Goal: Task Accomplishment & Management: Complete application form

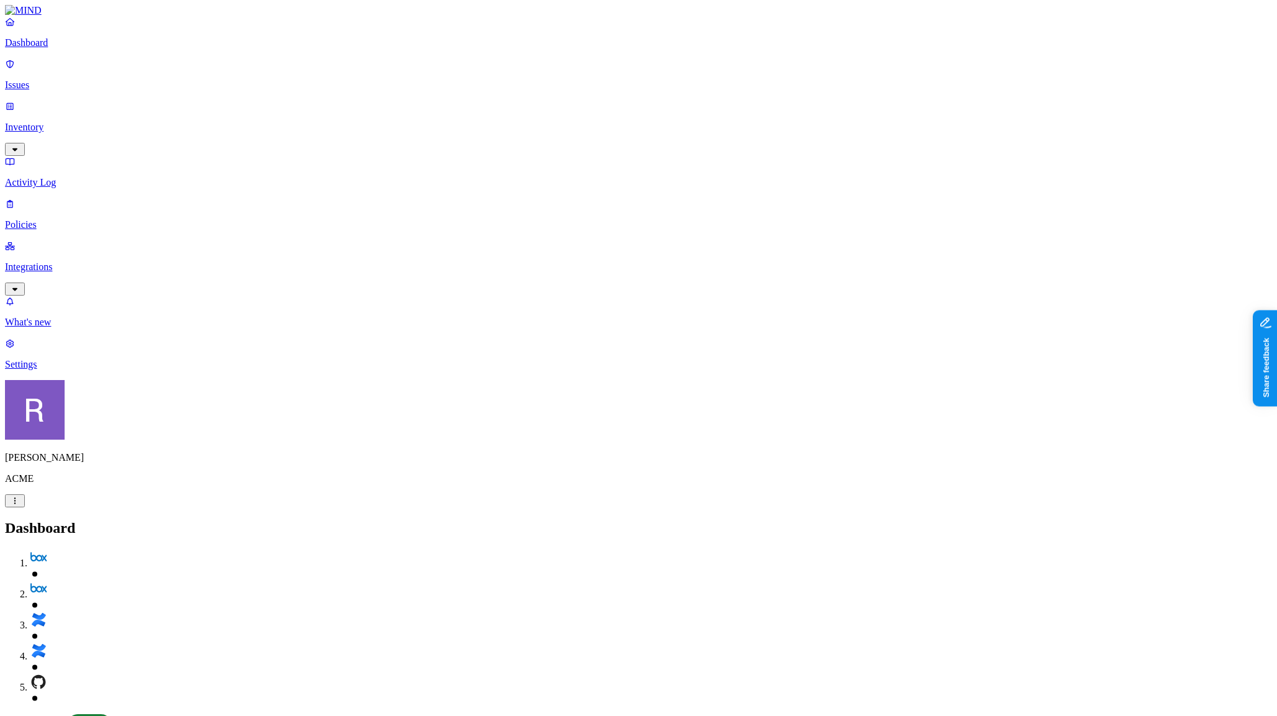
drag, startPoint x: 182, startPoint y: 515, endPoint x: 55, endPoint y: 152, distance: 385.0
click at [53, 219] on p "Policies" at bounding box center [638, 224] width 1267 height 11
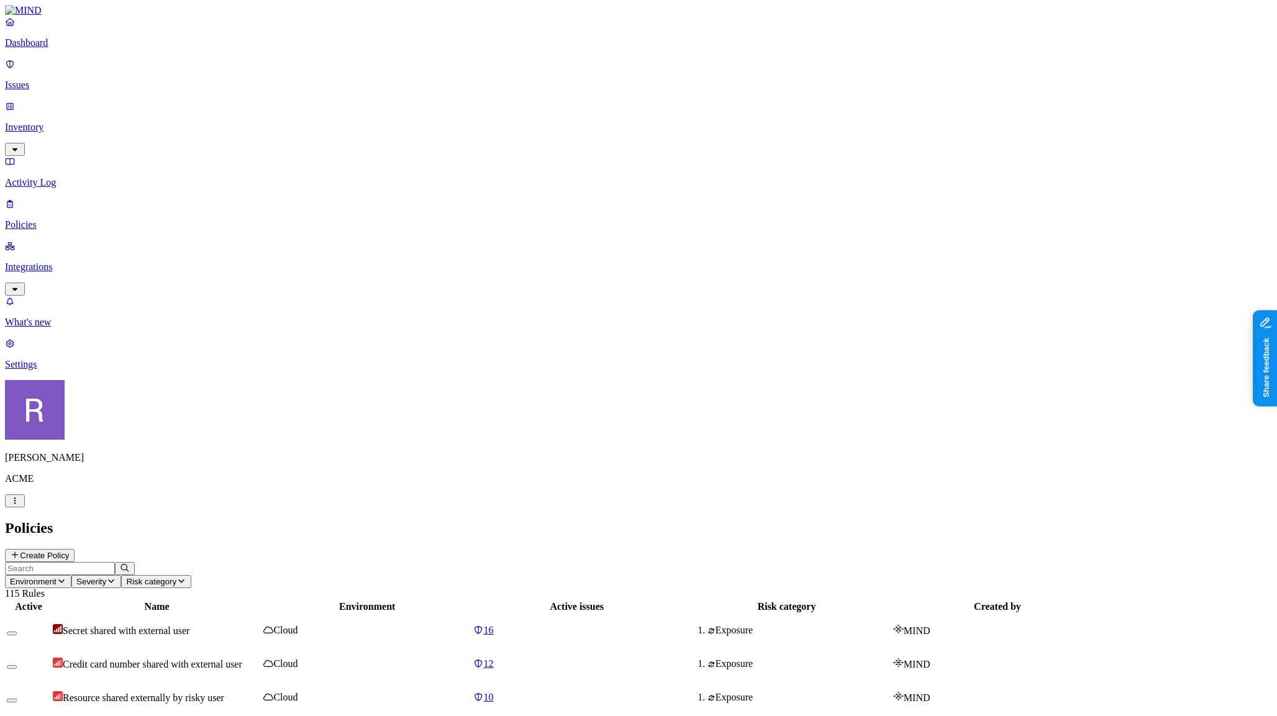
click at [75, 549] on button "Create Policy" at bounding box center [40, 555] width 70 height 13
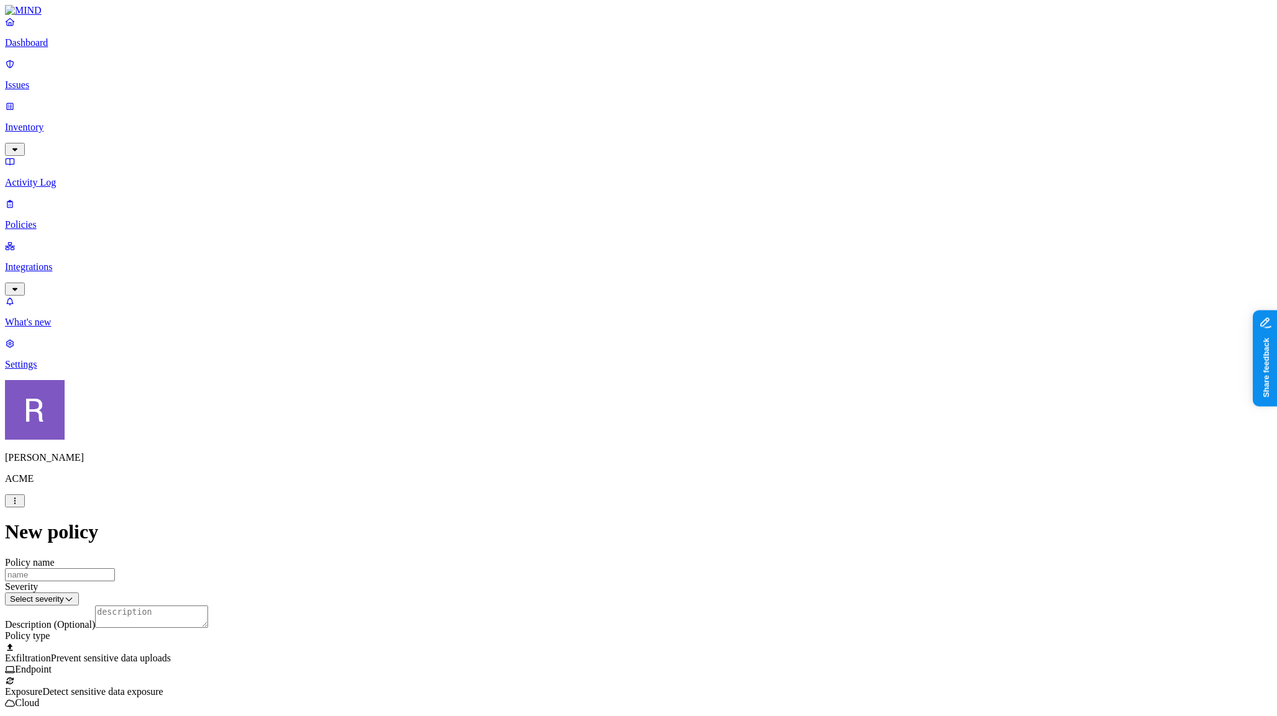
click at [163, 686] on span "Detect sensitive data exposure" at bounding box center [102, 691] width 120 height 11
click at [51, 653] on span "Exfiltration" at bounding box center [28, 658] width 46 height 11
click at [601, 519] on label "Web Domain" at bounding box center [588, 519] width 32 height 22
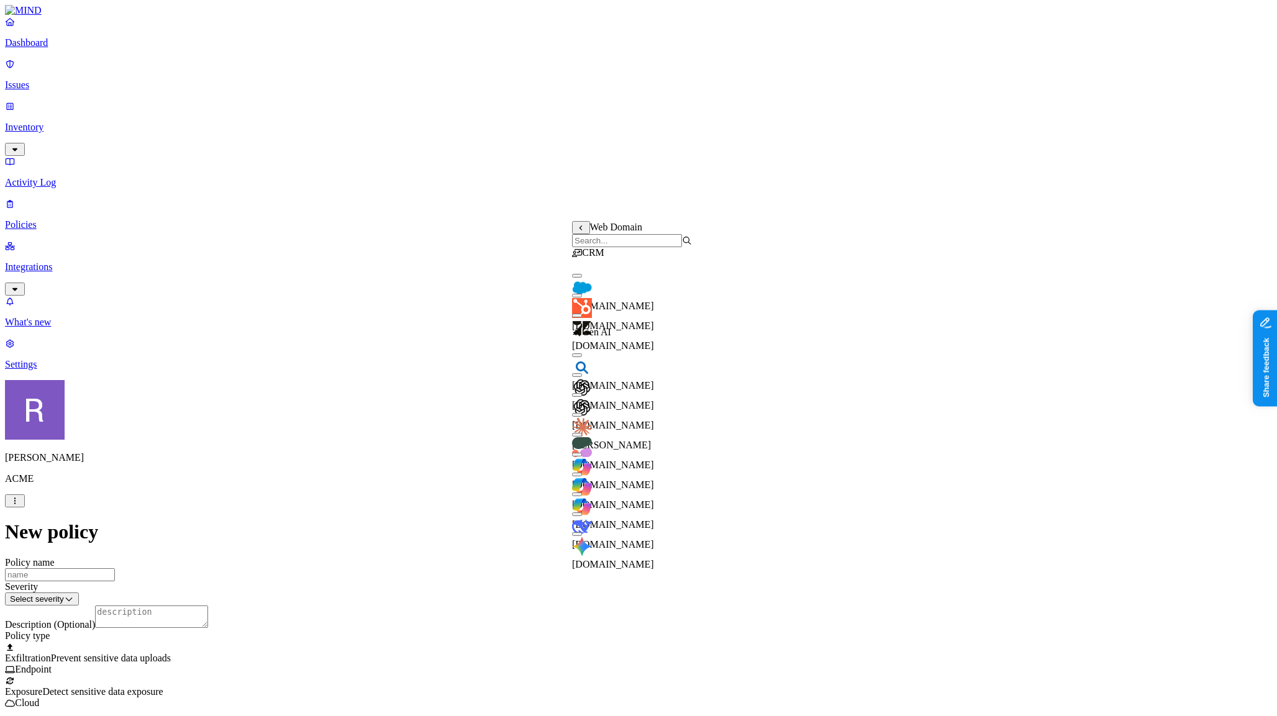
click at [617, 289] on body "Dashboard Issues Inventory Activity Log Policies Integrations What's new 1 Sett…" at bounding box center [638, 644] width 1267 height 1279
click at [581, 278] on button "button" at bounding box center [577, 276] width 10 height 4
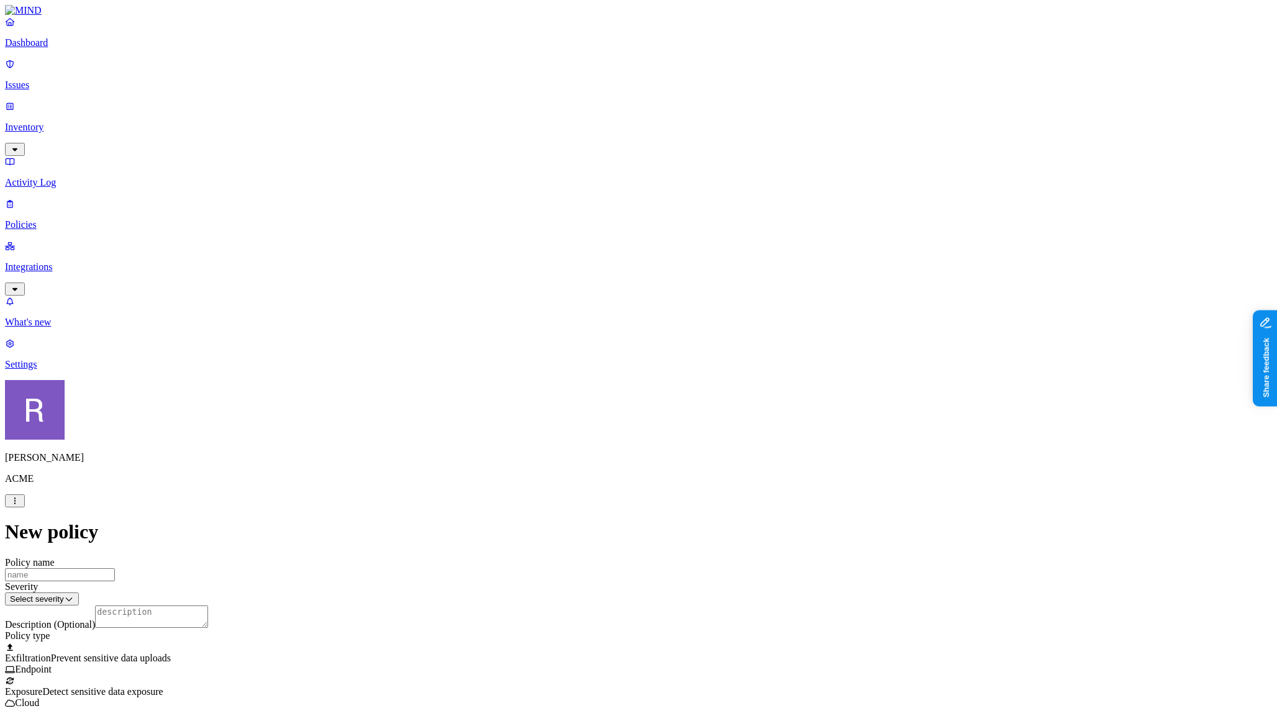
drag, startPoint x: 423, startPoint y: 517, endPoint x: 509, endPoint y: 541, distance: 88.9
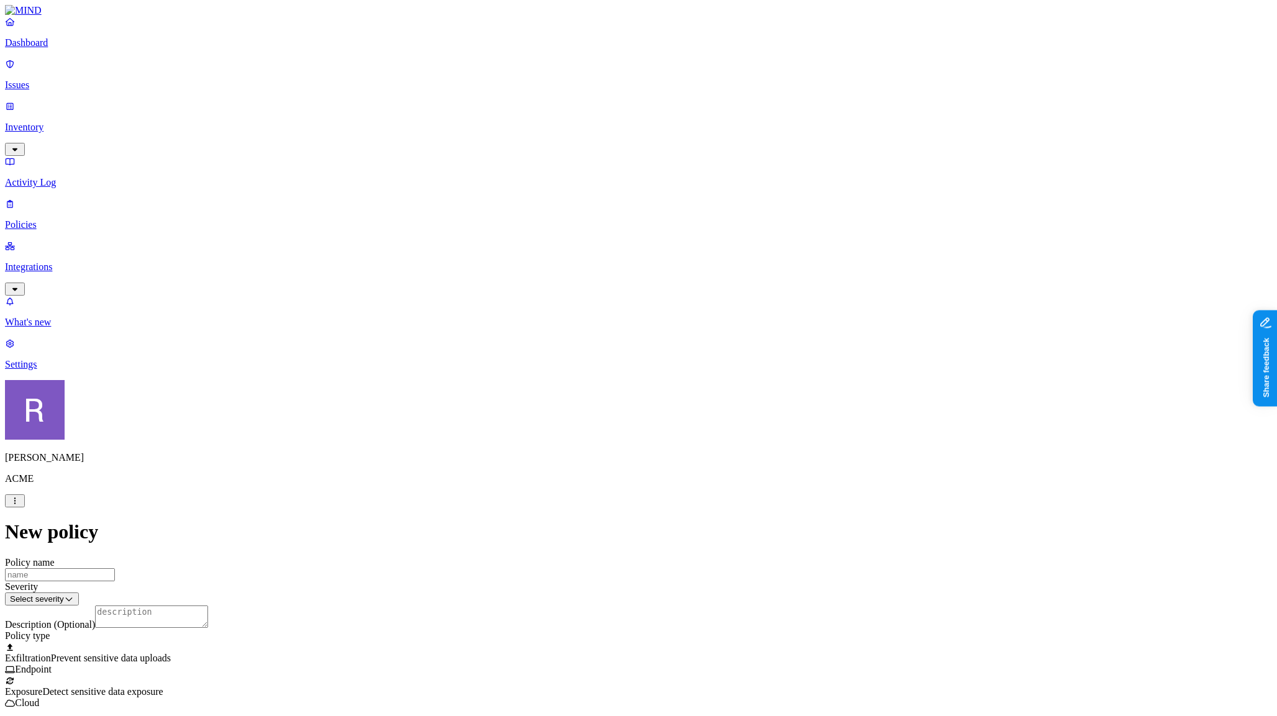
drag, startPoint x: 115, startPoint y: 517, endPoint x: 37, endPoint y: 596, distance: 110.7
click at [37, 370] on nav "Dashboard Issues Inventory Activity Log Policies Integrations What's new 1 Sett…" at bounding box center [638, 193] width 1267 height 354
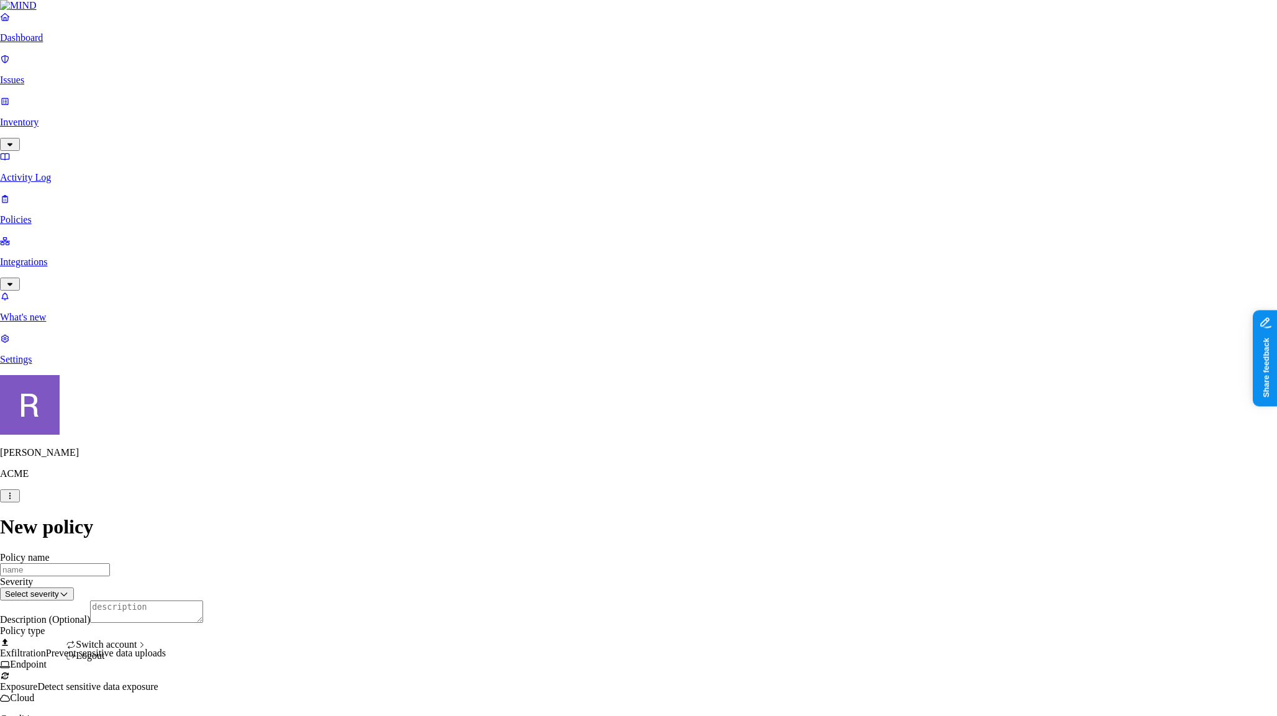
click at [120, 694] on html "Dashboard Issues Inventory Activity Log Policies Integrations What's new 1 Sett…" at bounding box center [638, 662] width 1277 height 1324
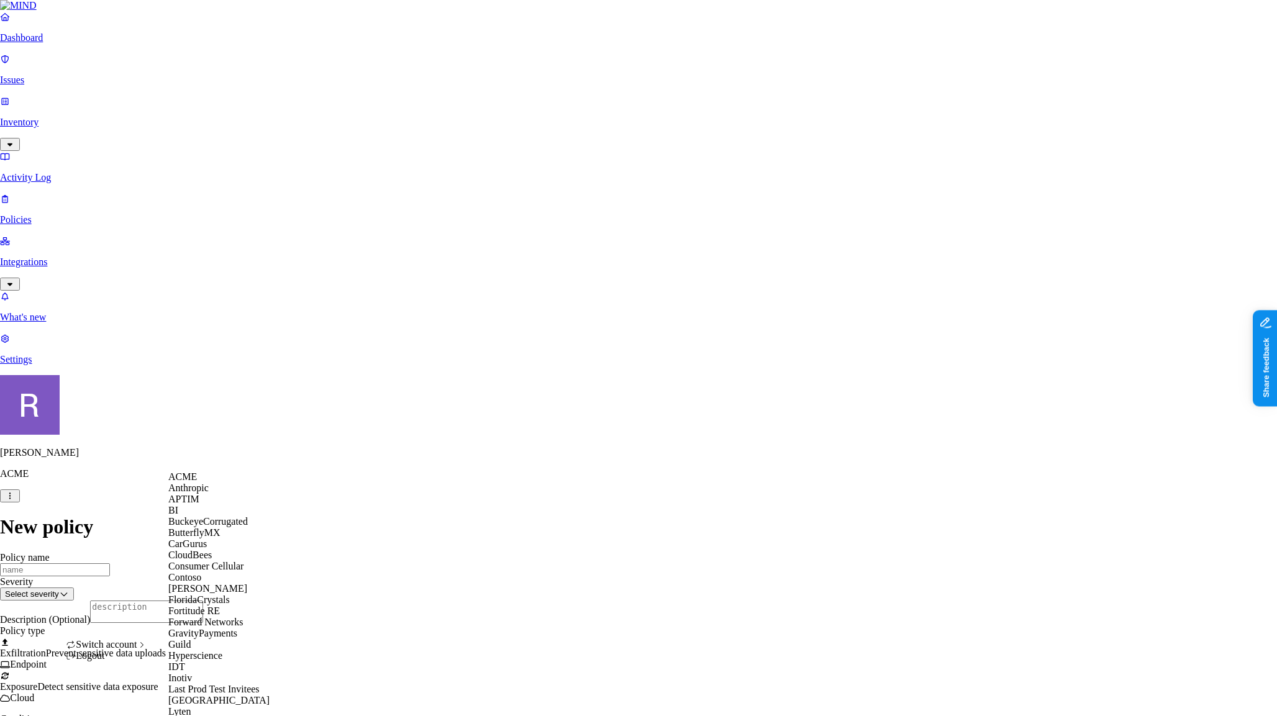
click at [129, 650] on div "Switch account" at bounding box center [106, 644] width 81 height 11
click at [206, 505] on div "APTIM" at bounding box center [228, 499] width 120 height 11
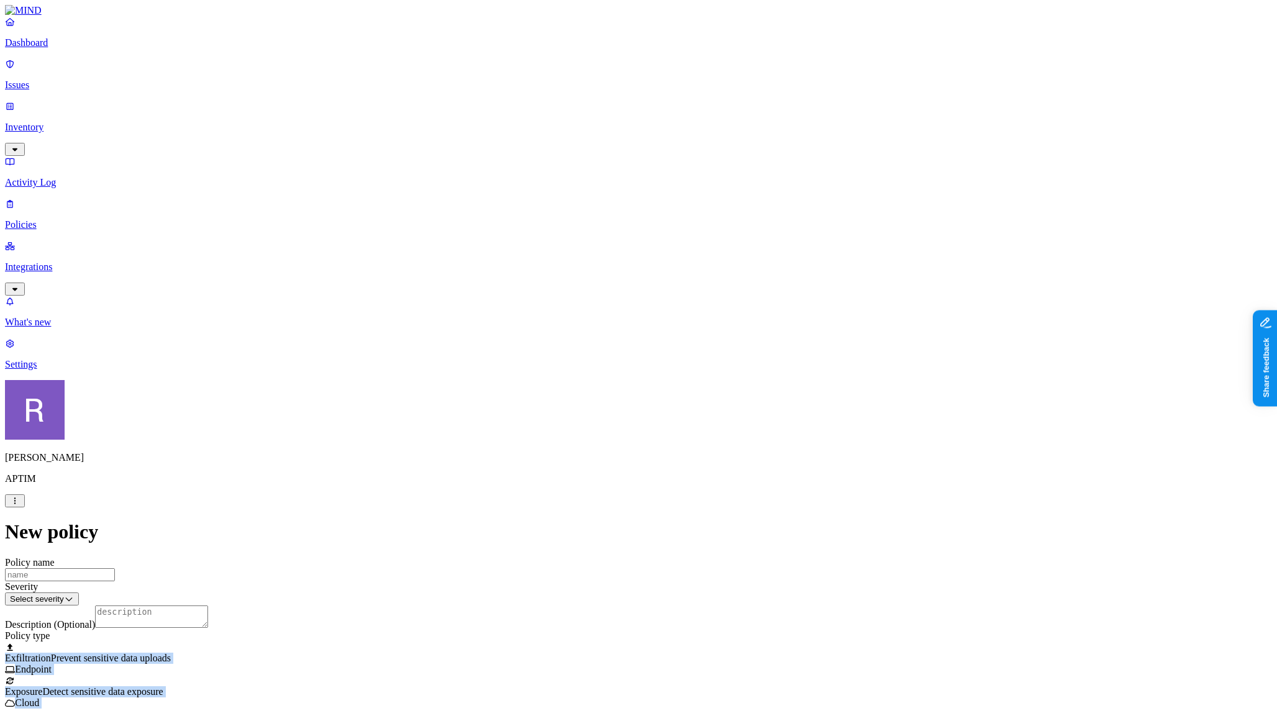
drag, startPoint x: 322, startPoint y: 352, endPoint x: 412, endPoint y: 457, distance: 138.7
click at [112, 699] on html "Dashboard Issues Inventory Activity Log Policies Integrations What's new 1 Sett…" at bounding box center [638, 616] width 1277 height 1232
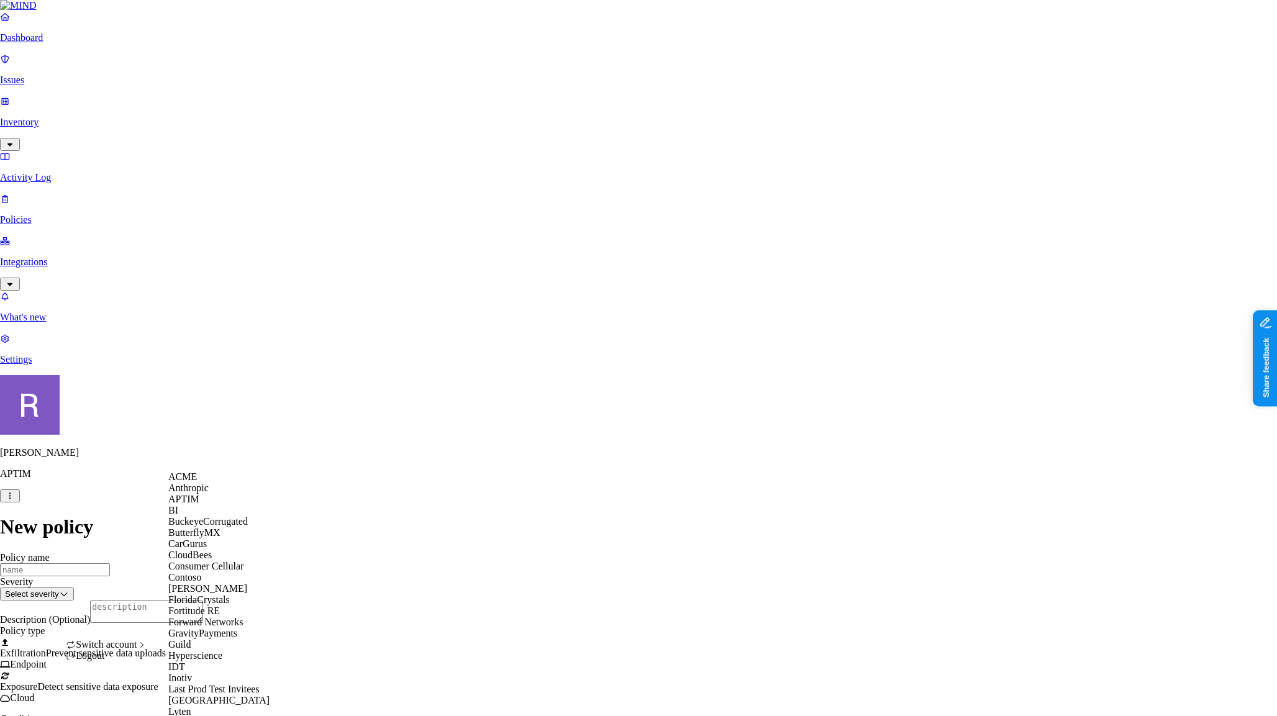
click at [187, 482] on span "ACME" at bounding box center [182, 476] width 29 height 11
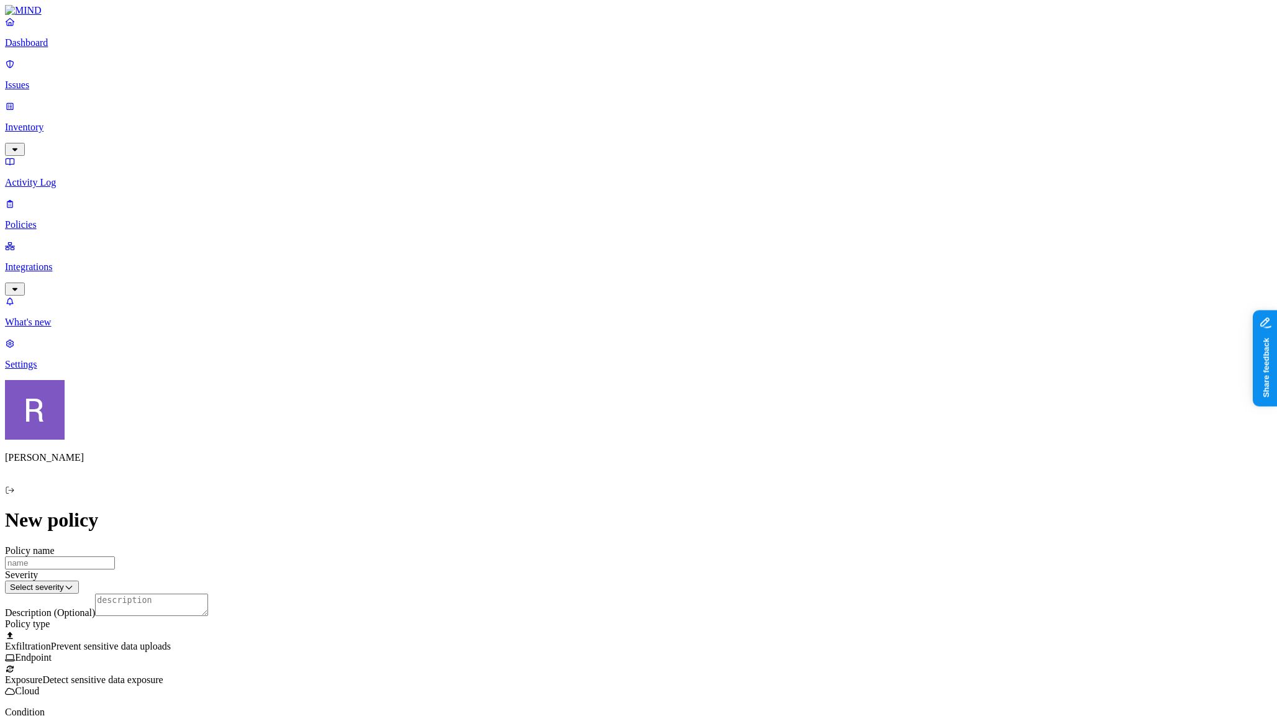
click at [61, 48] on p "Dashboard" at bounding box center [638, 42] width 1267 height 11
